Goal: Find specific page/section: Find specific page/section

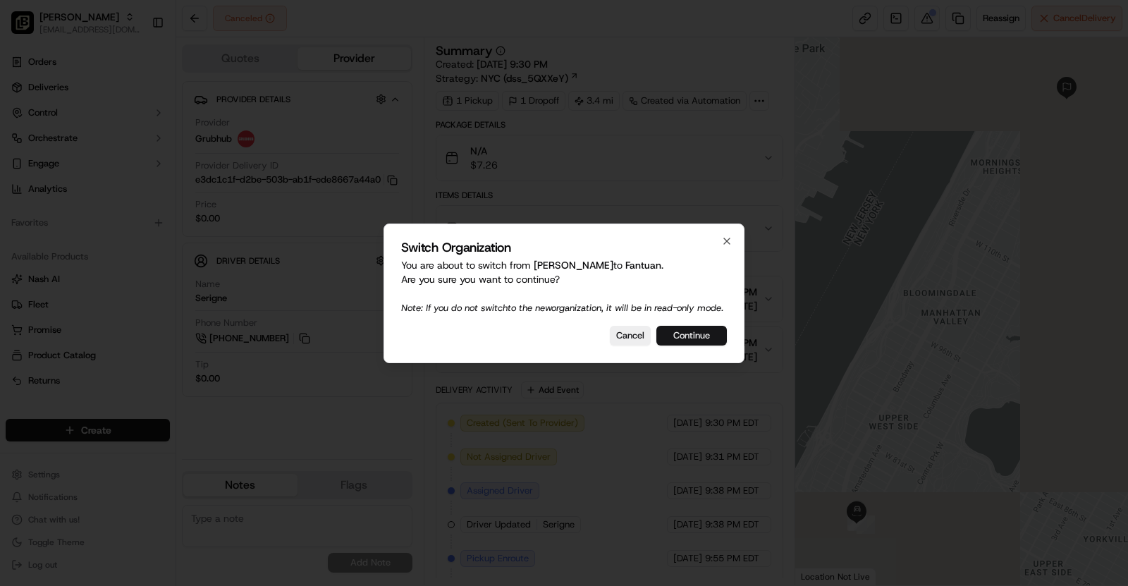
click at [695, 345] on button "Continue" at bounding box center [691, 336] width 70 height 20
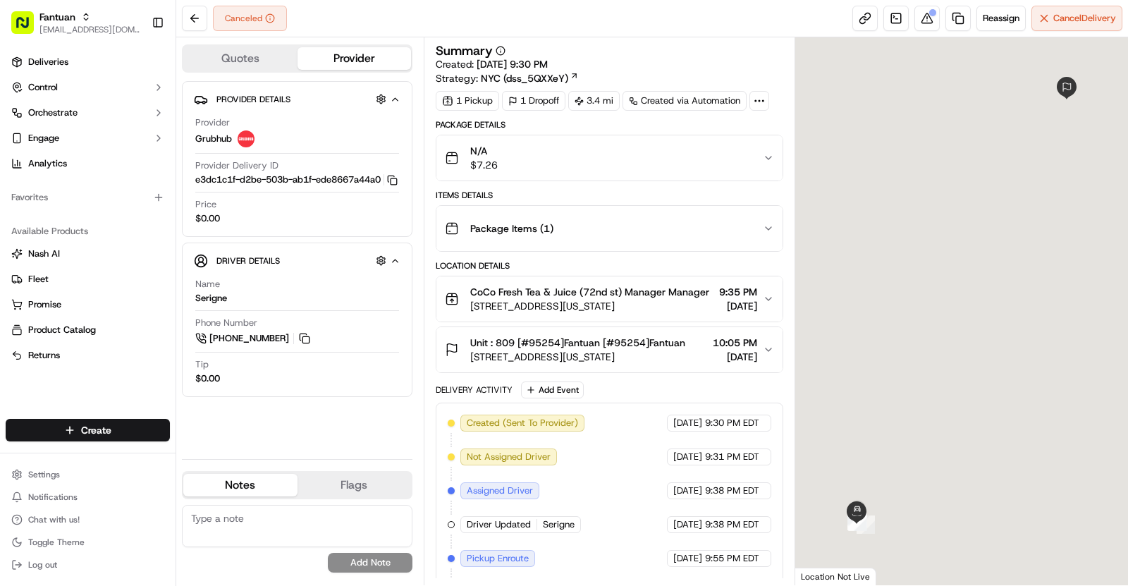
scroll to position [74, 0]
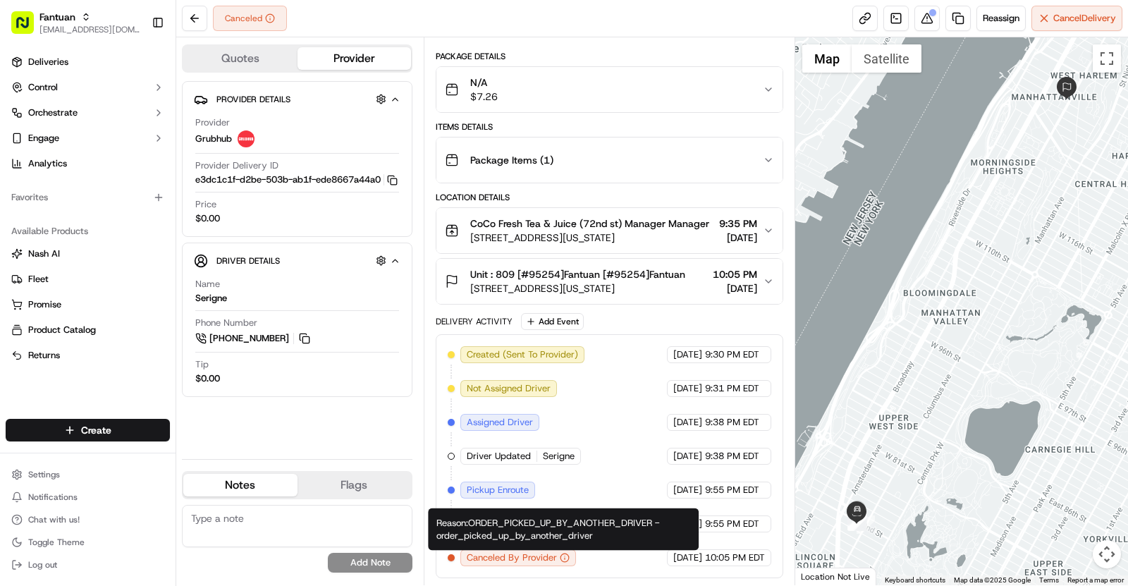
click at [559, 535] on div "Reason: ORDER_PICKED_UP_BY_ANOTHER_DRIVER - order_picked_up_by_another_driver R…" at bounding box center [563, 529] width 271 height 42
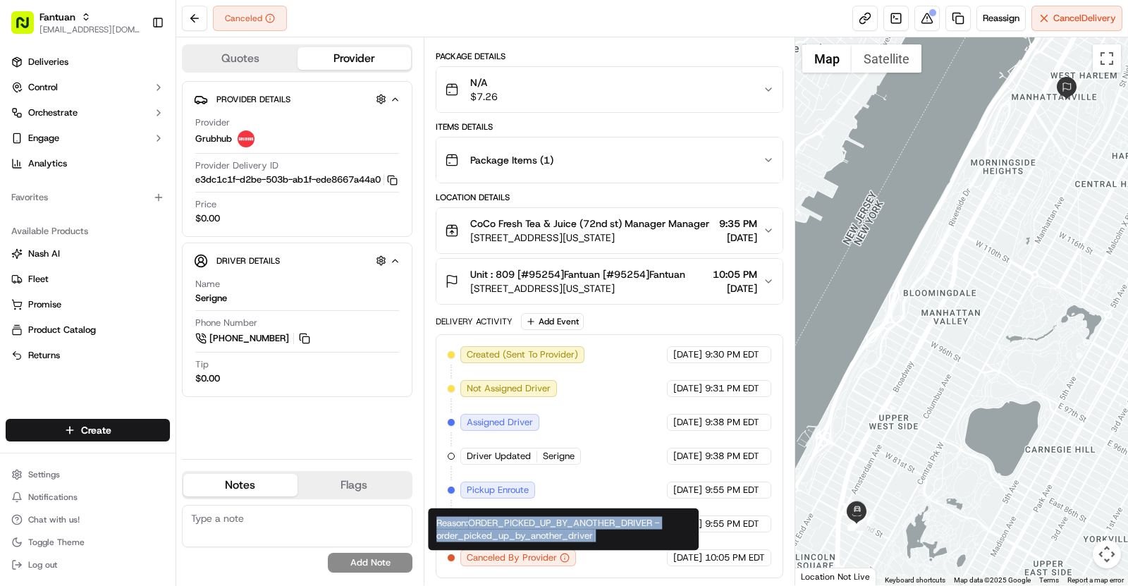
click at [559, 535] on div "Reason: ORDER_PICKED_UP_BY_ANOTHER_DRIVER - order_picked_up_by_another_driver R…" at bounding box center [563, 529] width 271 height 42
copy div "Reason: ORDER_PICKED_UP_BY_ANOTHER_DRIVER - order_picked_up_by_another_driver"
